Goal: Information Seeking & Learning: Learn about a topic

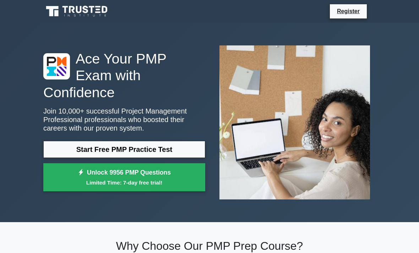
click at [77, 154] on link "Start Free PMP Practice Test" at bounding box center [124, 149] width 162 height 17
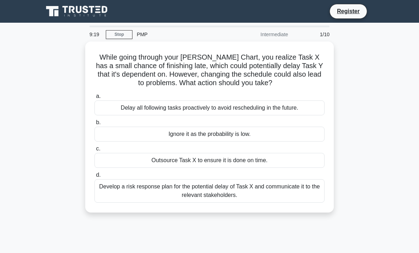
click at [306, 181] on div "Develop a risk response plan for the potential delay of Task X and communicate …" at bounding box center [209, 190] width 230 height 23
click at [94, 178] on input "d. Develop a risk response plan for the potential delay of Task X and communica…" at bounding box center [94, 175] width 0 height 5
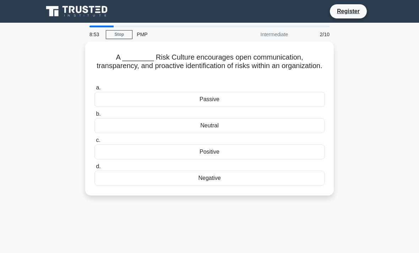
click at [280, 140] on label "c. Positive" at bounding box center [209, 147] width 230 height 23
click at [94, 140] on input "c. Positive" at bounding box center [94, 140] width 0 height 5
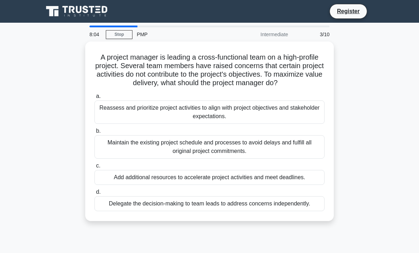
click at [125, 114] on div "Reassess and prioritize project activities to align with project objectives and…" at bounding box center [209, 111] width 230 height 23
click at [94, 99] on input "a. Reassess and prioritize project activities to align with project objectives …" at bounding box center [94, 96] width 0 height 5
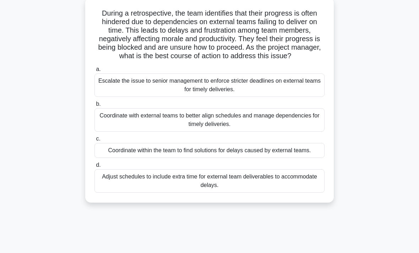
scroll to position [47, 0]
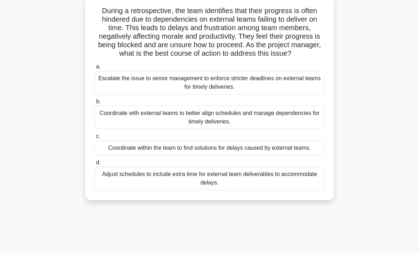
click at [308, 156] on div "Coordinate within the team to find solutions for delays caused by external team…" at bounding box center [209, 148] width 230 height 15
click at [94, 139] on input "c. Coordinate within the team to find solutions for delays caused by external t…" at bounding box center [94, 136] width 0 height 5
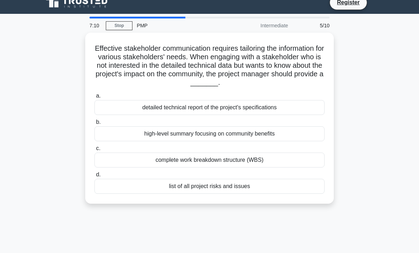
scroll to position [0, 0]
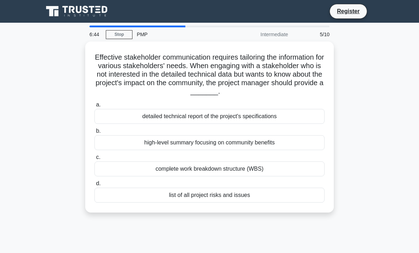
click at [298, 144] on div "high-level summary focusing on community benefits" at bounding box center [209, 142] width 230 height 15
click at [94, 133] on input "b. high-level summary focusing on community benefits" at bounding box center [94, 131] width 0 height 5
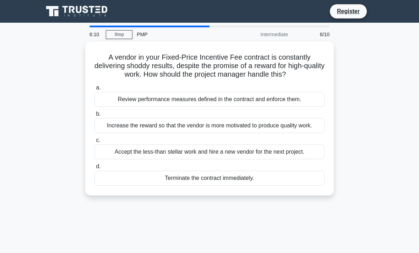
click at [301, 186] on div "Terminate the contract immediately." at bounding box center [209, 178] width 230 height 15
click at [94, 169] on input "d. Terminate the contract immediately." at bounding box center [94, 166] width 0 height 5
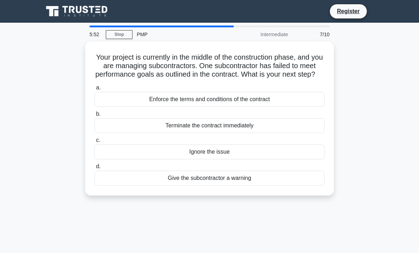
click at [308, 170] on label "d. Give the subcontractor a warning" at bounding box center [209, 173] width 230 height 23
click at [94, 169] on input "d. Give the subcontractor a warning" at bounding box center [94, 166] width 0 height 5
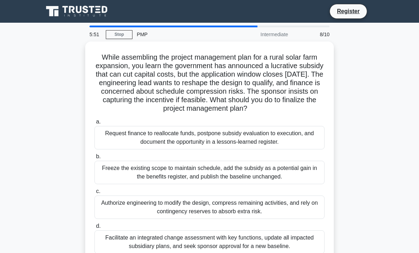
click at [306, 172] on div "Freeze the existing scope to maintain schedule, add the subsidy as a potential …" at bounding box center [209, 172] width 230 height 23
click at [94, 159] on input "b. Freeze the existing scope to maintain schedule, add the subsidy as a potenti…" at bounding box center [94, 156] width 0 height 5
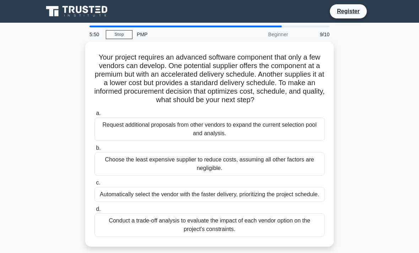
click at [310, 136] on div "Request additional proposals from other vendors to expand the current selection…" at bounding box center [209, 129] width 230 height 23
click at [94, 116] on input "a. Request additional proposals from other vendors to expand the current select…" at bounding box center [94, 113] width 0 height 5
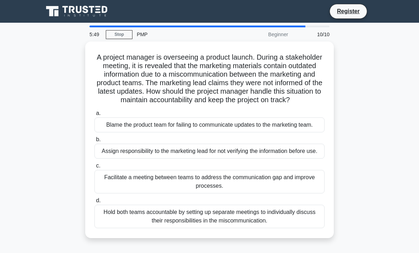
click at [305, 159] on div "Assign responsibility to the marketing lead for not verifying the information b…" at bounding box center [209, 151] width 230 height 15
click at [94, 142] on input "b. Assign responsibility to the marketing lead for not verifying the informatio…" at bounding box center [94, 139] width 0 height 5
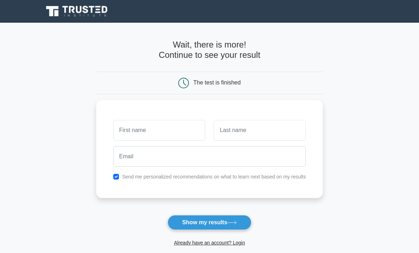
click at [242, 221] on button "Show my results" at bounding box center [210, 222] width 84 height 15
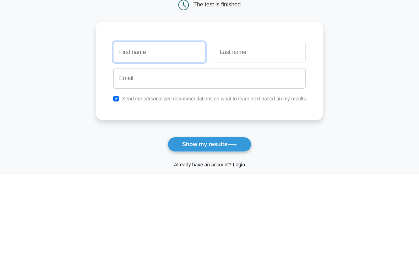
type input "."
